Goal: Transaction & Acquisition: Purchase product/service

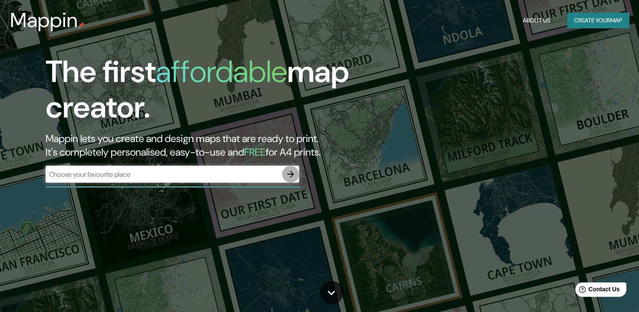
click at [291, 175] on icon "button" at bounding box center [290, 174] width 7 height 7
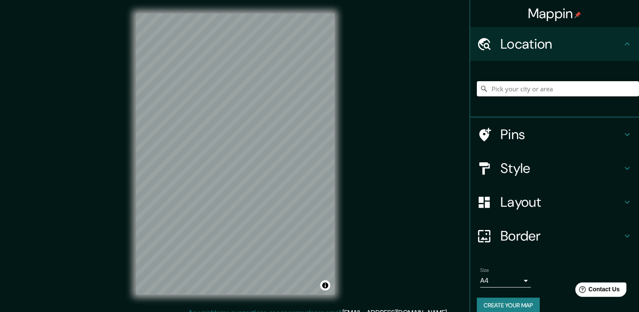
click at [519, 82] on input "Pick your city or area" at bounding box center [558, 88] width 162 height 15
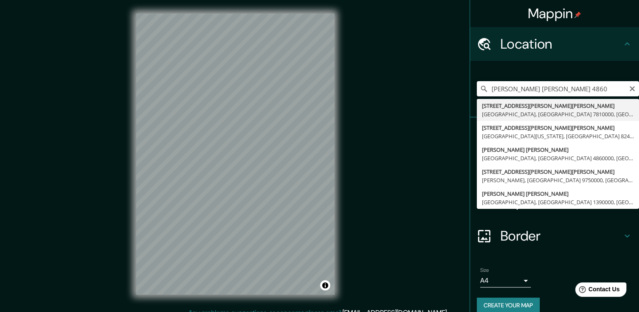
type input "[STREET_ADDRESS][PERSON_NAME][PERSON_NAME]"
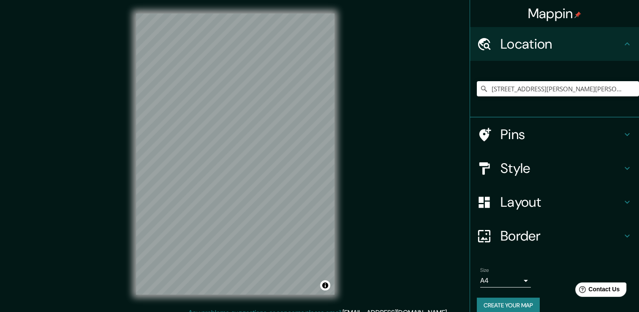
click at [625, 169] on icon at bounding box center [627, 168] width 5 height 3
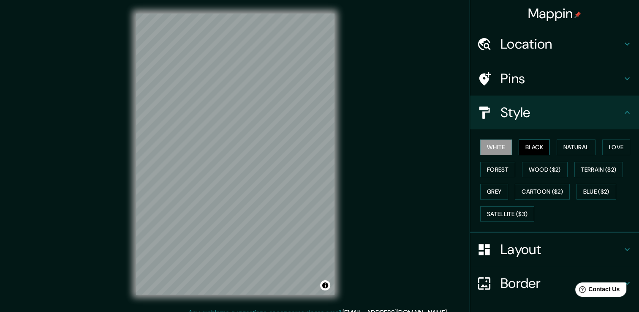
click at [530, 148] on button "Black" at bounding box center [535, 147] width 32 height 16
click at [567, 144] on button "Natural" at bounding box center [576, 147] width 39 height 16
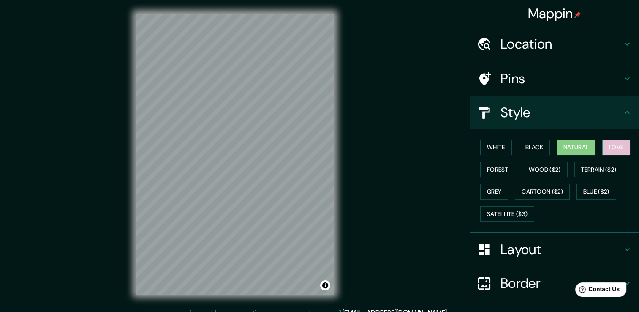
click at [609, 148] on button "Love" at bounding box center [616, 147] width 28 height 16
click at [482, 168] on button "Forest" at bounding box center [497, 170] width 35 height 16
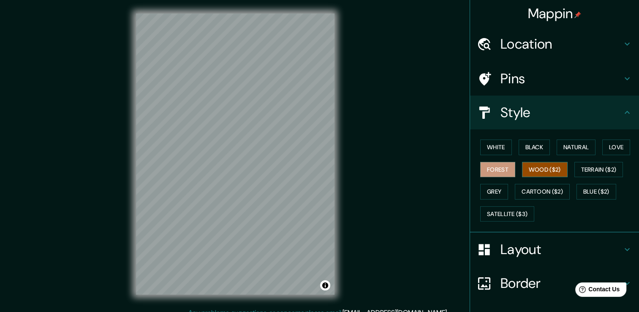
click at [541, 164] on button "Wood ($2)" at bounding box center [545, 170] width 46 height 16
click at [599, 168] on button "Terrain ($2)" at bounding box center [598, 170] width 49 height 16
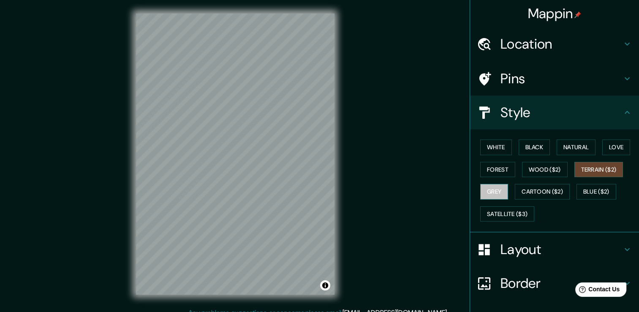
click at [488, 190] on button "Grey" at bounding box center [494, 192] width 28 height 16
click at [497, 141] on button "White" at bounding box center [496, 147] width 32 height 16
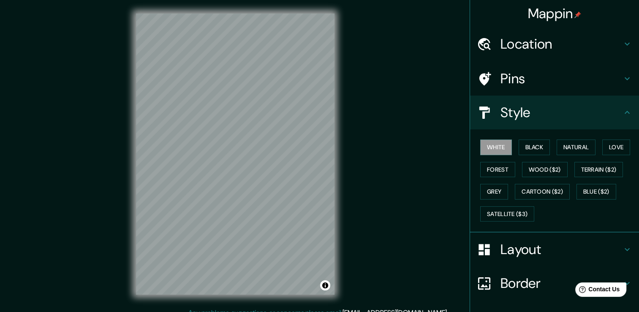
click at [622, 248] on icon at bounding box center [627, 249] width 10 height 10
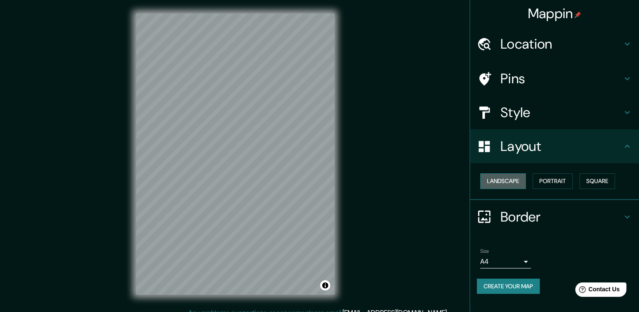
click at [511, 182] on button "Landscape" at bounding box center [503, 181] width 46 height 16
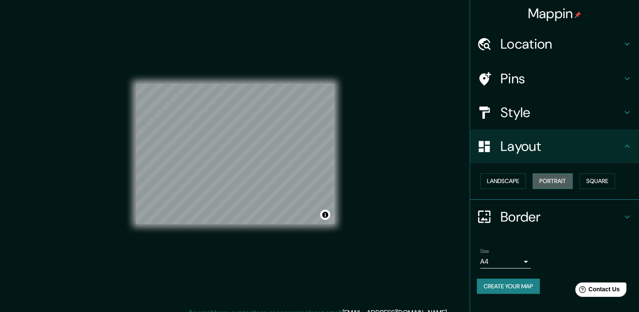
click at [545, 181] on button "Portrait" at bounding box center [553, 181] width 40 height 16
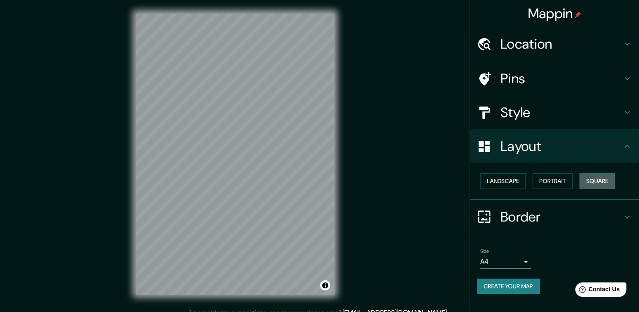
click at [612, 177] on button "Square" at bounding box center [596, 181] width 35 height 16
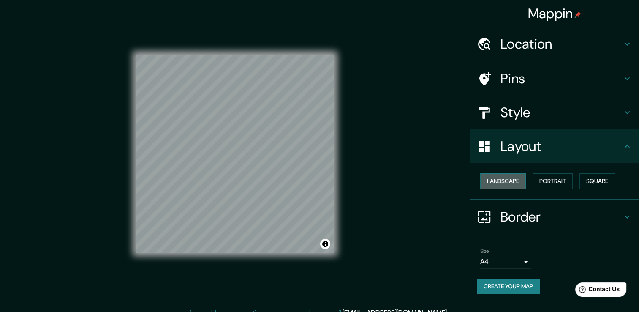
click at [492, 180] on button "Landscape" at bounding box center [503, 181] width 46 height 16
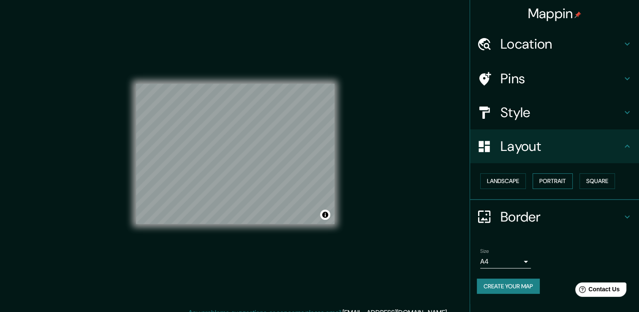
click at [543, 176] on button "Portrait" at bounding box center [553, 181] width 40 height 16
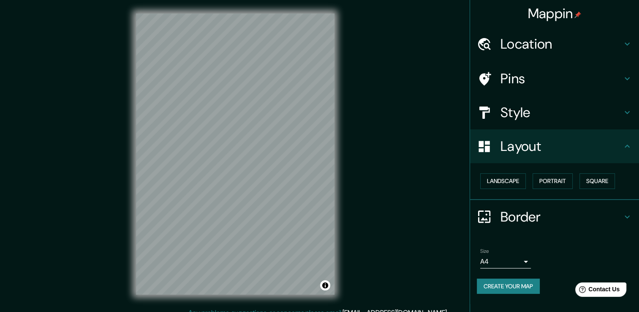
click at [586, 52] on div "Location" at bounding box center [554, 44] width 169 height 34
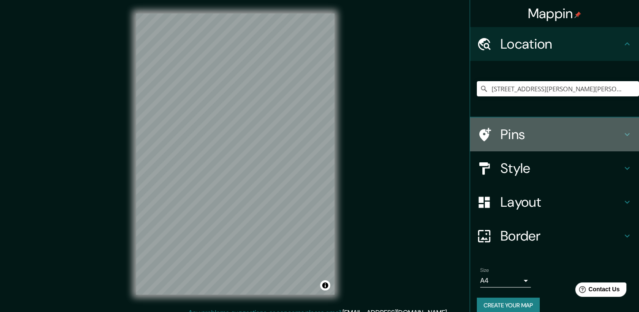
click at [614, 131] on h4 "Pins" at bounding box center [561, 134] width 122 height 17
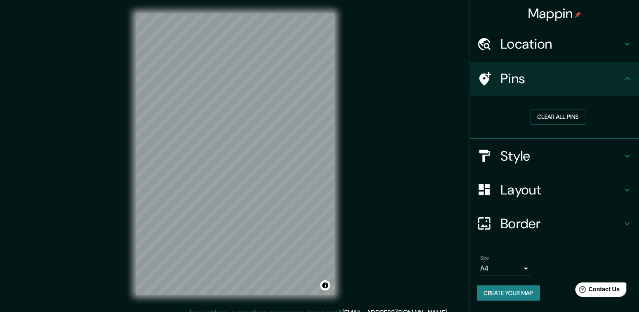
click at [617, 157] on h4 "Style" at bounding box center [561, 155] width 122 height 17
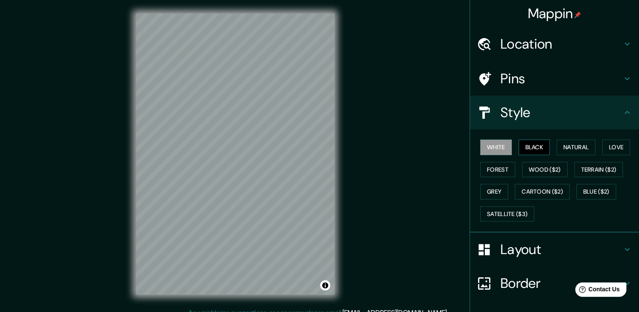
click at [532, 142] on button "Black" at bounding box center [535, 147] width 32 height 16
click at [493, 147] on button "White" at bounding box center [496, 147] width 32 height 16
